Goal: Information Seeking & Learning: Check status

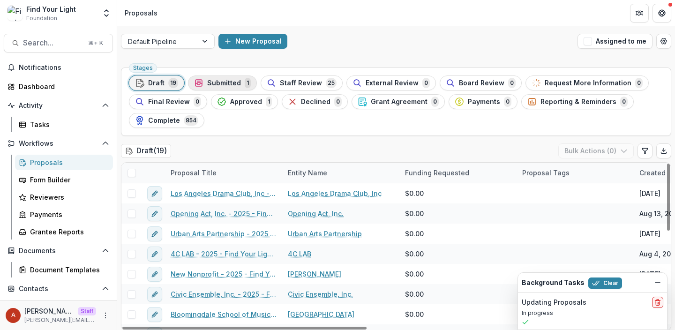
click at [219, 83] on span "Submitted" at bounding box center [224, 83] width 34 height 8
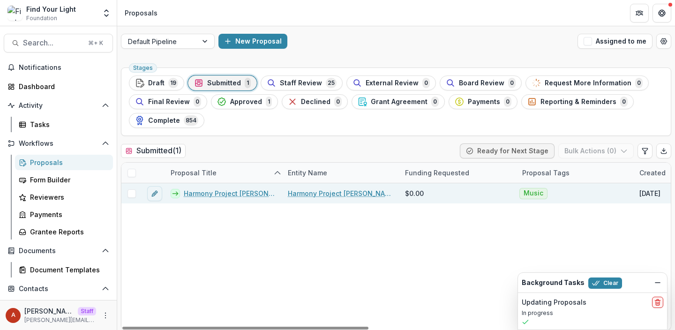
click at [222, 194] on link "Harmony Project [PERSON_NAME] Inc - 2025 - Find Your Light Foundation 25/26 RFP…" at bounding box center [230, 193] width 93 height 10
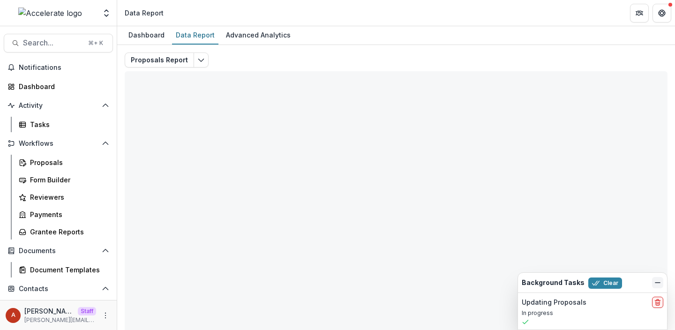
click at [658, 282] on icon "Dismiss" at bounding box center [658, 283] width 8 height 8
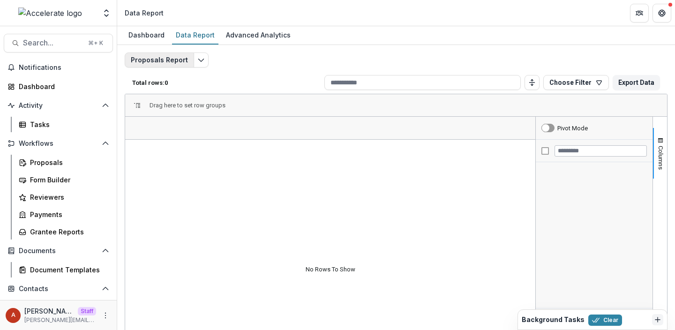
click at [182, 57] on button "Proposals Report" at bounding box center [159, 60] width 69 height 15
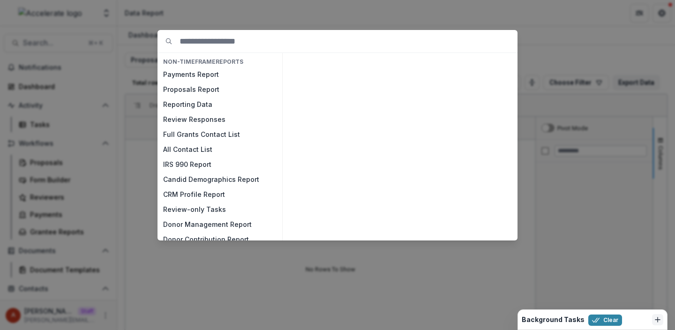
click at [236, 17] on div "NON-TIMEFRAME Reports Payments Report Proposals Report Reporting Data Review Re…" at bounding box center [337, 165] width 675 height 330
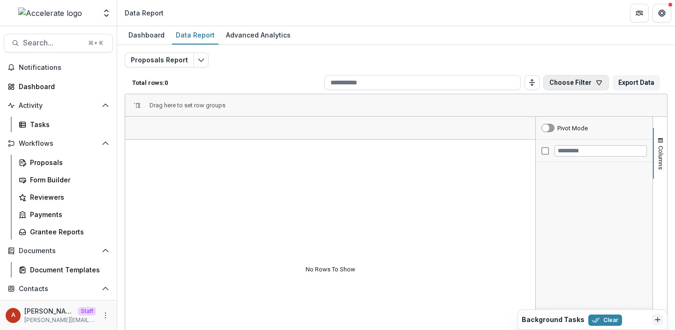
click at [583, 83] on button "Choose Filter" at bounding box center [576, 82] width 66 height 15
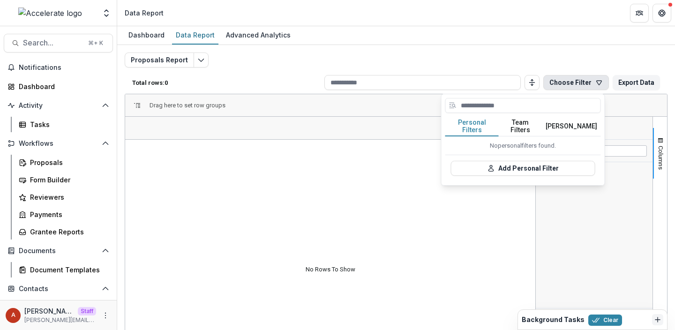
click at [526, 127] on button "Team Filters" at bounding box center [520, 127] width 43 height 20
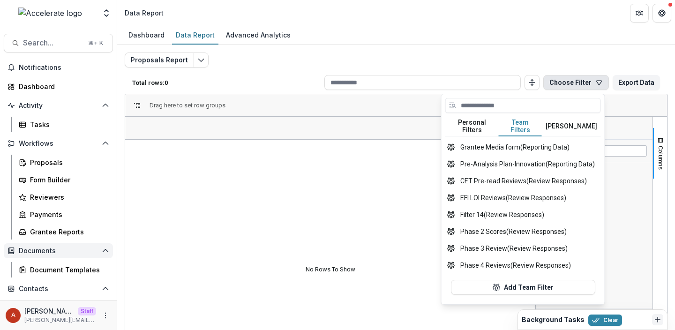
scroll to position [123, 0]
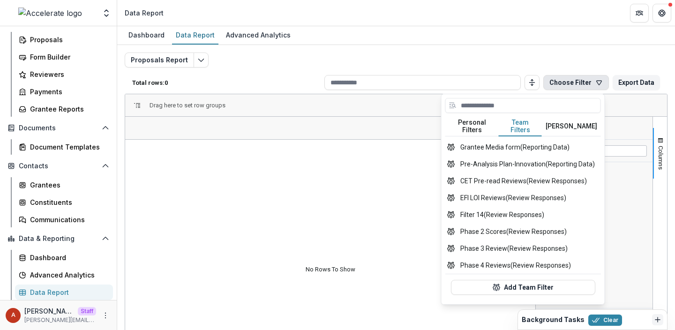
click at [46, 292] on div "Data Report" at bounding box center [67, 292] width 75 height 10
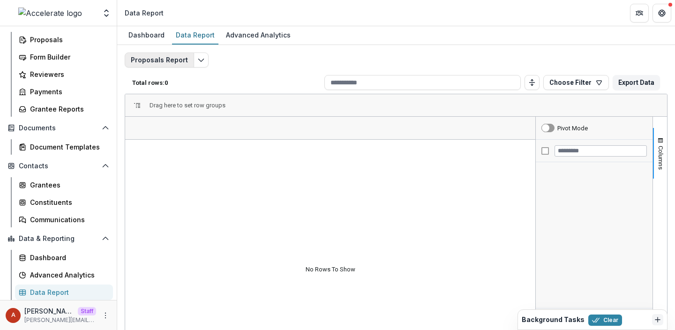
click at [179, 58] on button "Proposals Report" at bounding box center [159, 60] width 69 height 15
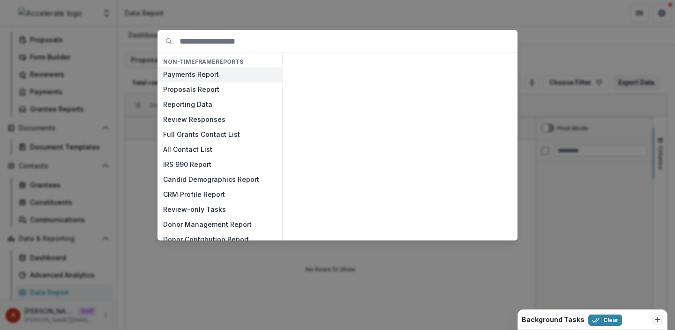
click at [203, 74] on button "Payments Report" at bounding box center [220, 74] width 125 height 15
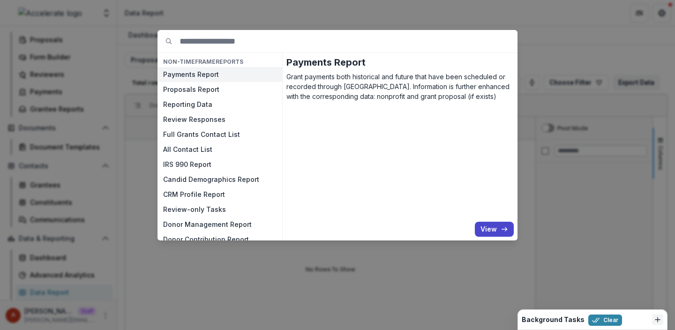
click at [203, 74] on button "Payments Report" at bounding box center [220, 74] width 125 height 15
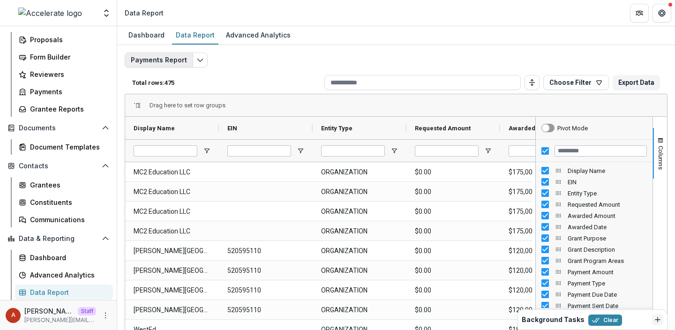
click at [172, 60] on button "Payments Report" at bounding box center [159, 60] width 68 height 15
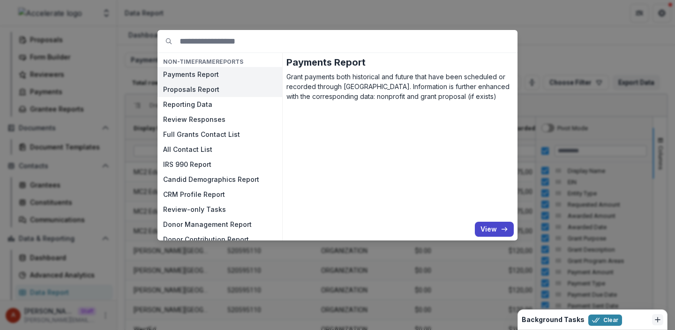
click at [195, 91] on button "Proposals Report" at bounding box center [220, 89] width 125 height 15
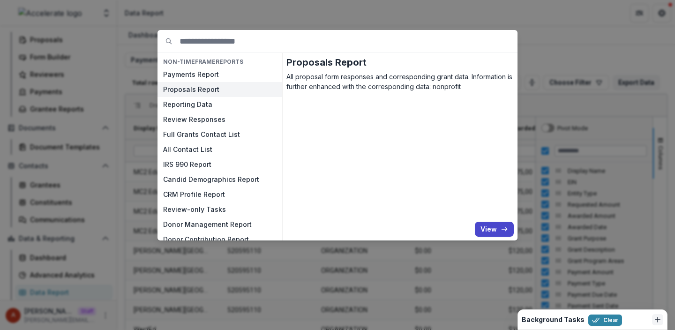
click at [195, 91] on button "Proposals Report" at bounding box center [220, 89] width 125 height 15
